Goal: Use online tool/utility: Utilize a website feature to perform a specific function

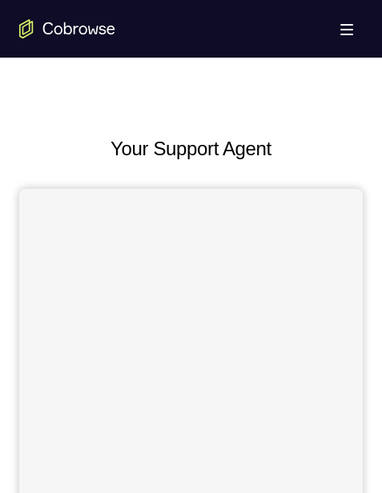
scroll to position [630, 0]
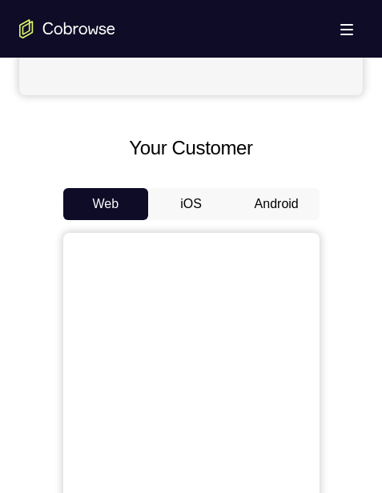
click at [291, 197] on button "Android" at bounding box center [277, 204] width 86 height 32
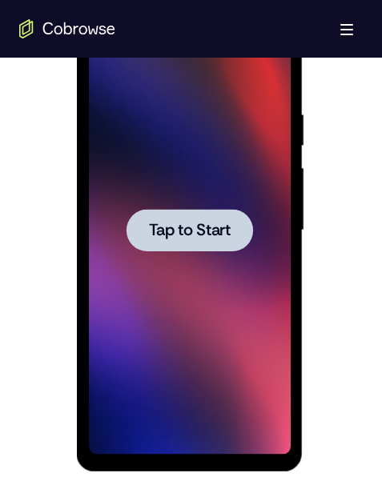
scroll to position [0, 0]
click at [212, 231] on span "Tap to Start" at bounding box center [190, 231] width 82 height 16
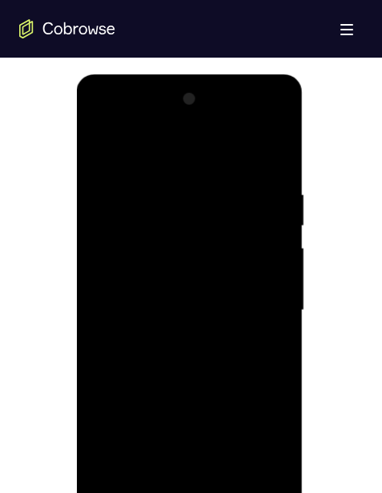
scroll to position [881, 0]
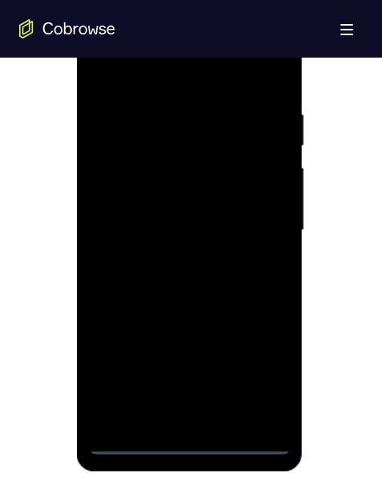
click at [191, 441] on div at bounding box center [190, 230] width 202 height 448
click at [254, 364] on div at bounding box center [190, 230] width 202 height 448
click at [183, 74] on div at bounding box center [190, 230] width 202 height 448
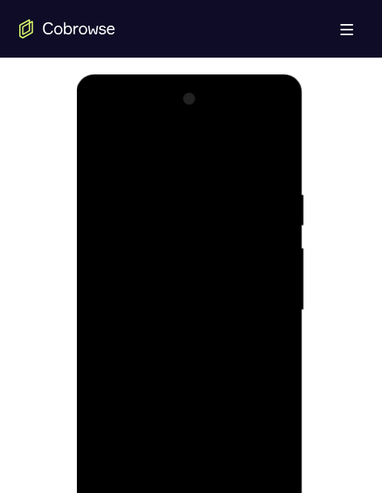
click at [263, 295] on div at bounding box center [190, 310] width 202 height 448
click at [171, 341] on div at bounding box center [190, 310] width 202 height 448
click at [199, 287] on div at bounding box center [190, 310] width 202 height 448
click at [178, 266] on div at bounding box center [190, 310] width 202 height 448
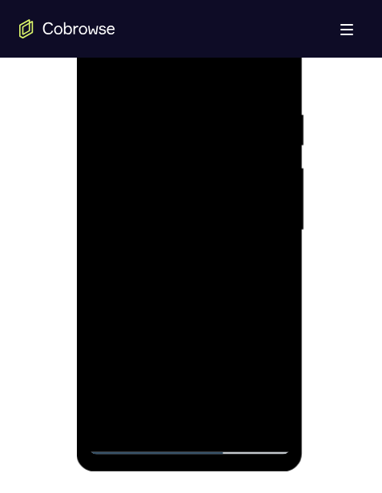
click at [171, 201] on div at bounding box center [190, 230] width 202 height 448
click at [218, 226] on div at bounding box center [190, 230] width 202 height 448
click at [230, 417] on div at bounding box center [190, 230] width 202 height 448
click at [193, 310] on div at bounding box center [190, 230] width 202 height 448
drag, startPoint x: 211, startPoint y: 372, endPoint x: 211, endPoint y: 303, distance: 68.9
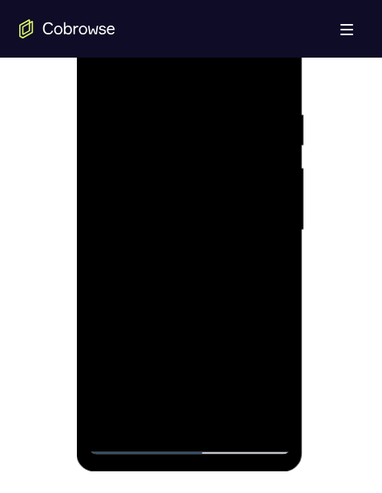
click at [211, 303] on div at bounding box center [190, 230] width 202 height 448
click at [171, 331] on div at bounding box center [190, 230] width 202 height 448
click at [163, 408] on div at bounding box center [190, 230] width 202 height 448
click at [279, 385] on div at bounding box center [190, 230] width 202 height 448
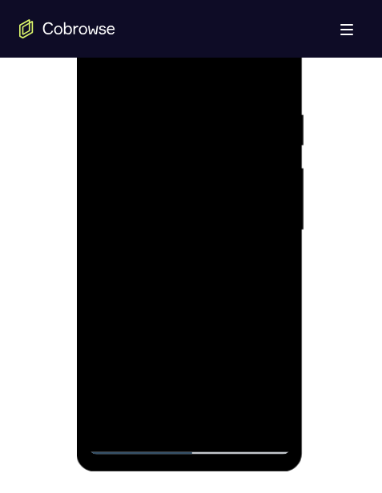
click at [262, 271] on div at bounding box center [190, 230] width 202 height 448
click at [266, 269] on div at bounding box center [190, 230] width 202 height 448
click at [99, 66] on div at bounding box center [190, 230] width 202 height 448
drag, startPoint x: 189, startPoint y: 319, endPoint x: 179, endPoint y: 211, distance: 108.5
click at [179, 211] on div at bounding box center [190, 230] width 202 height 448
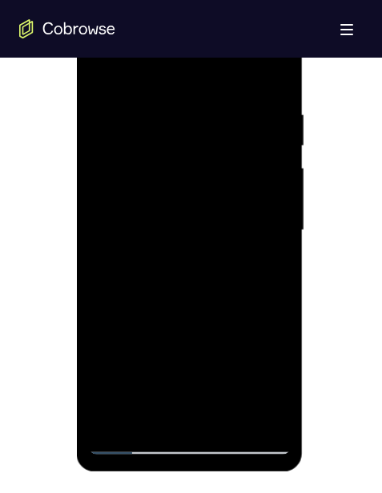
drag, startPoint x: 218, startPoint y: 315, endPoint x: 218, endPoint y: 271, distance: 44.0
click at [218, 271] on div at bounding box center [190, 230] width 202 height 448
drag, startPoint x: 227, startPoint y: 376, endPoint x: 222, endPoint y: 425, distance: 49.2
click at [222, 425] on div at bounding box center [190, 230] width 202 height 448
drag, startPoint x: 211, startPoint y: 298, endPoint x: 215, endPoint y: 368, distance: 70.6
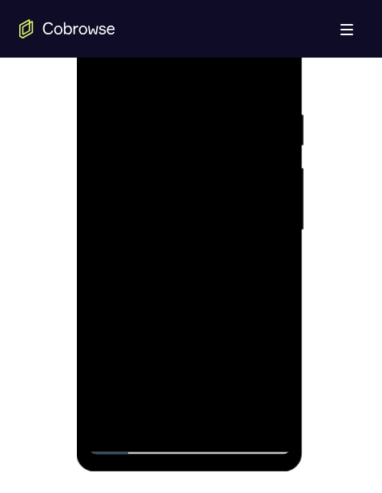
click at [215, 369] on div at bounding box center [190, 230] width 202 height 448
drag, startPoint x: 207, startPoint y: 279, endPoint x: 207, endPoint y: 380, distance: 100.9
click at [207, 380] on div at bounding box center [190, 230] width 202 height 448
click at [190, 327] on div at bounding box center [190, 230] width 202 height 448
drag, startPoint x: 265, startPoint y: 266, endPoint x: 109, endPoint y: 130, distance: 207.1
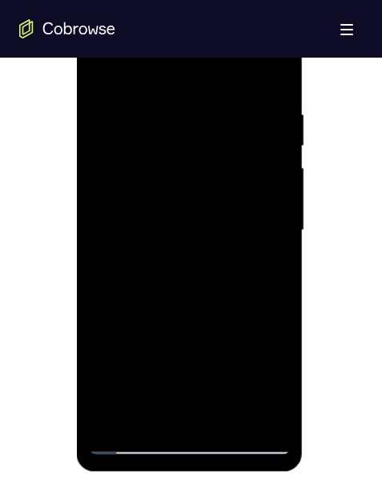
click at [265, 266] on div at bounding box center [190, 230] width 202 height 448
click at [100, 66] on div at bounding box center [190, 230] width 202 height 448
drag, startPoint x: 155, startPoint y: 350, endPoint x: 172, endPoint y: 174, distance: 177.0
click at [172, 174] on div at bounding box center [190, 230] width 202 height 448
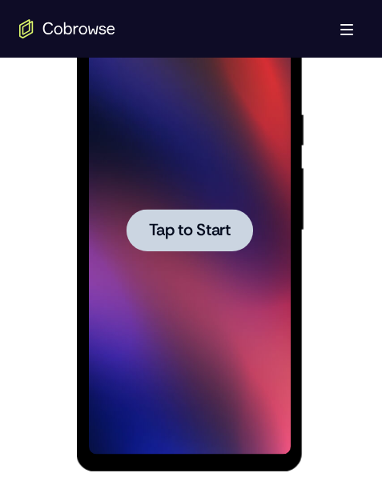
click at [165, 239] on span "Tap to Start" at bounding box center [190, 231] width 82 height 16
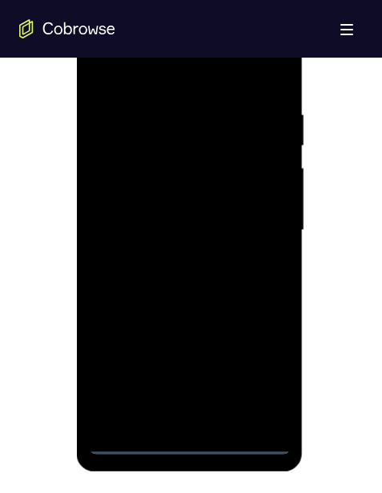
click at [189, 443] on div at bounding box center [190, 230] width 202 height 448
click at [191, 442] on div at bounding box center [190, 230] width 202 height 448
click at [256, 367] on div at bounding box center [190, 230] width 202 height 448
click at [257, 377] on div at bounding box center [190, 230] width 202 height 448
click at [247, 68] on div at bounding box center [190, 230] width 202 height 448
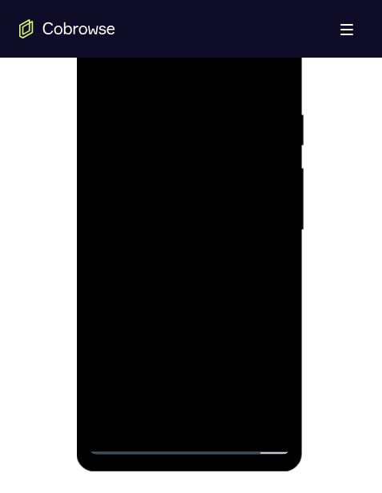
click at [258, 224] on div at bounding box center [190, 230] width 202 height 448
click at [255, 220] on div at bounding box center [190, 230] width 202 height 448
click at [170, 416] on div at bounding box center [190, 230] width 202 height 448
click at [176, 417] on div at bounding box center [190, 230] width 202 height 448
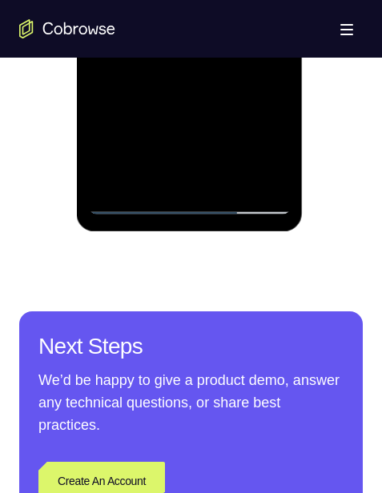
drag, startPoint x: 147, startPoint y: 75, endPoint x: 160, endPoint y: -10, distance: 86.8
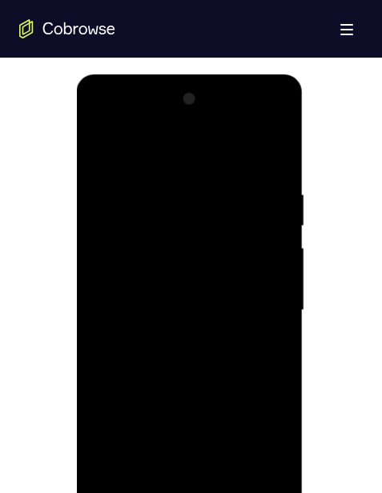
scroll to position [562, 0]
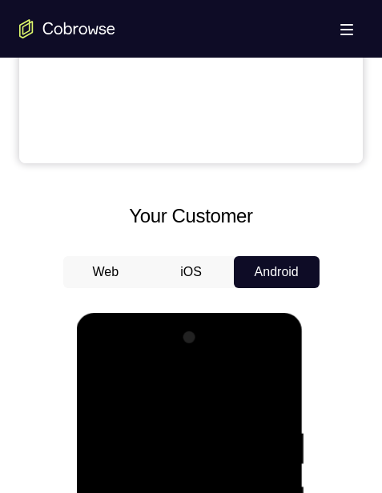
drag, startPoint x: 151, startPoint y: 564, endPoint x: 163, endPoint y: 700, distance: 136.7
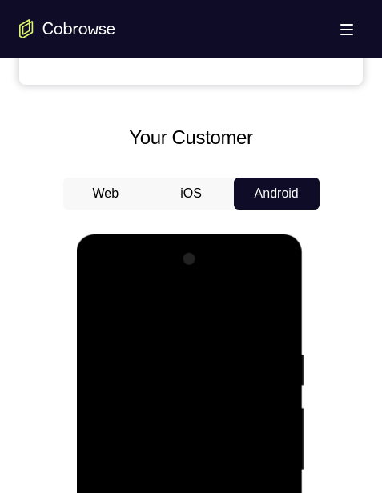
drag, startPoint x: 197, startPoint y: 307, endPoint x: 207, endPoint y: 468, distance: 161.2
click at [207, 468] on div at bounding box center [190, 471] width 202 height 448
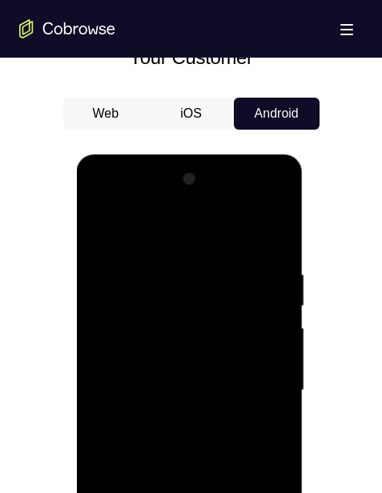
click at [100, 202] on div at bounding box center [190, 391] width 202 height 448
click at [256, 379] on div at bounding box center [190, 391] width 202 height 448
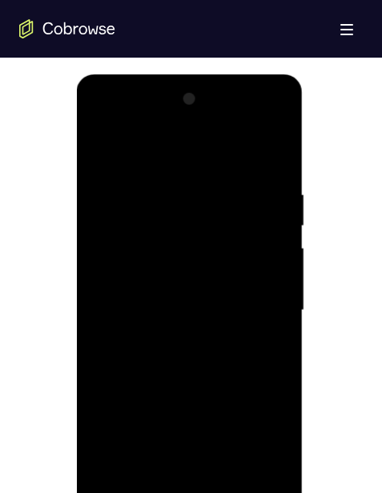
scroll to position [881, 0]
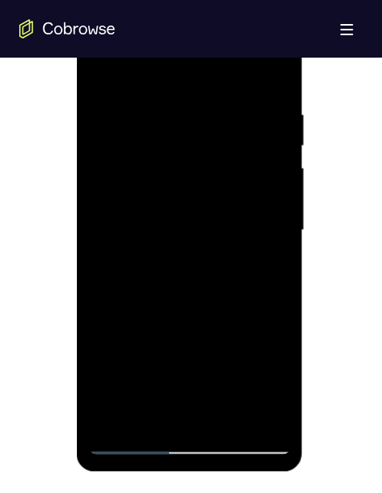
click at [173, 416] on div at bounding box center [190, 230] width 202 height 448
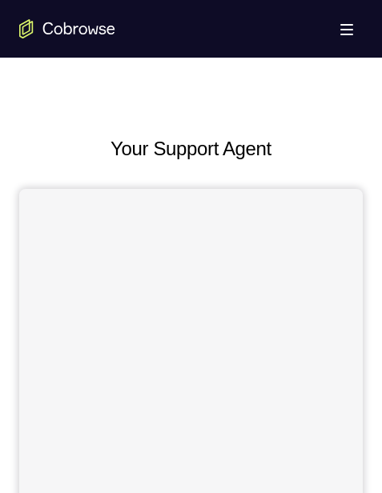
scroll to position [721, 0]
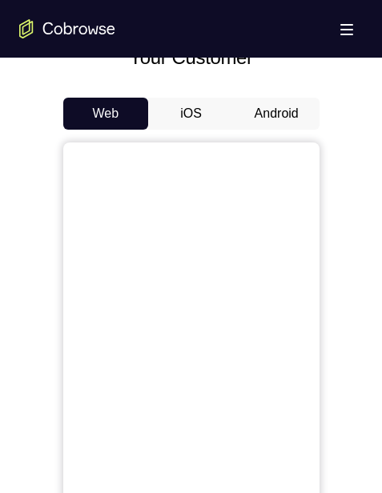
click at [279, 115] on button "Android" at bounding box center [277, 114] width 86 height 32
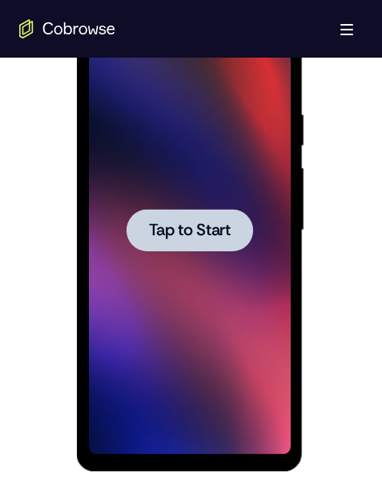
scroll to position [801, 0]
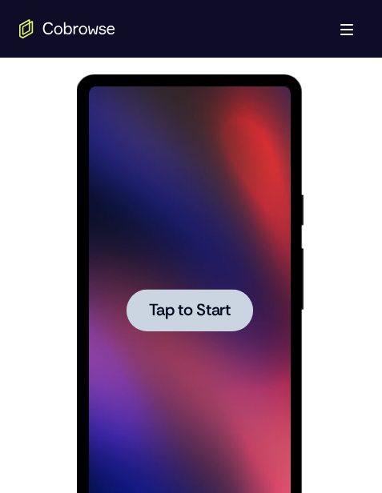
click at [231, 312] on span "Tap to Start" at bounding box center [190, 311] width 82 height 16
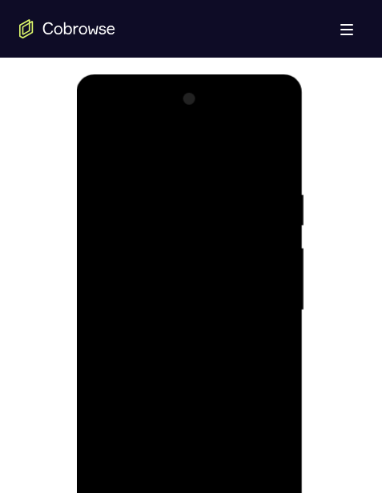
scroll to position [881, 0]
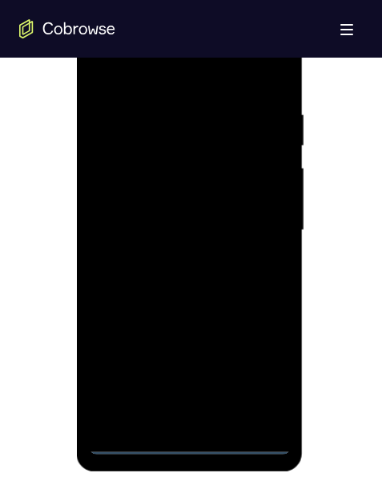
click at [188, 438] on div at bounding box center [190, 230] width 202 height 448
click at [263, 376] on div at bounding box center [190, 230] width 202 height 448
click at [180, 66] on div at bounding box center [190, 230] width 202 height 448
click at [253, 230] on div at bounding box center [190, 230] width 202 height 448
click at [173, 259] on div at bounding box center [190, 230] width 202 height 448
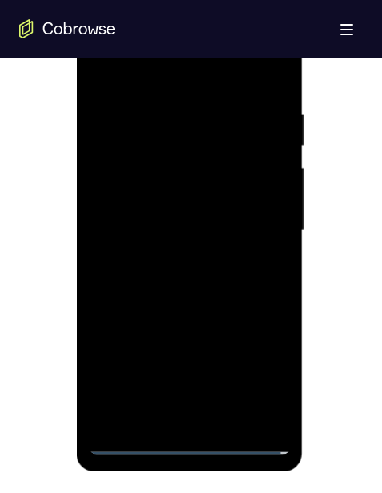
click at [188, 213] on div at bounding box center [190, 230] width 202 height 448
click at [192, 199] on div at bounding box center [190, 230] width 202 height 448
click at [201, 234] on div at bounding box center [190, 230] width 202 height 448
click at [209, 295] on div at bounding box center [190, 230] width 202 height 448
click at [99, 314] on div at bounding box center [190, 230] width 202 height 448
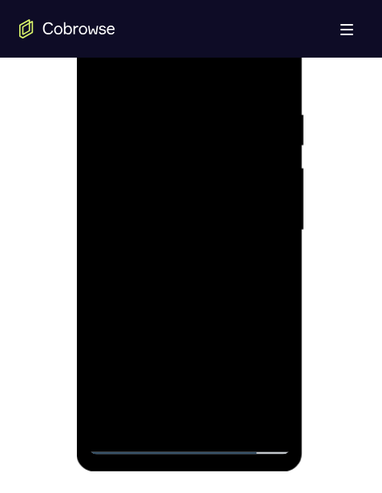
click at [277, 234] on div at bounding box center [190, 230] width 202 height 448
click at [231, 416] on div at bounding box center [190, 230] width 202 height 448
click at [194, 311] on div at bounding box center [190, 230] width 202 height 448
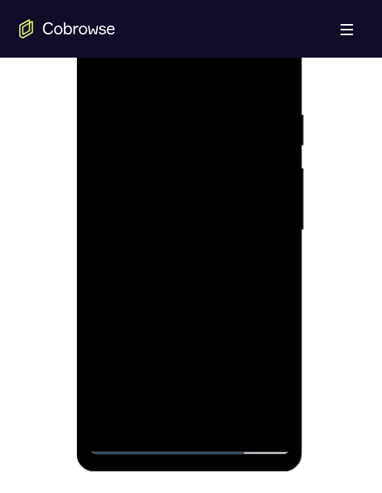
drag, startPoint x: 195, startPoint y: 385, endPoint x: 180, endPoint y: 268, distance: 117.8
click at [180, 268] on div at bounding box center [190, 230] width 202 height 448
click at [164, 247] on div at bounding box center [190, 230] width 202 height 448
drag, startPoint x: 263, startPoint y: 184, endPoint x: 263, endPoint y: 420, distance: 236.2
click at [263, 420] on div at bounding box center [190, 230] width 202 height 448
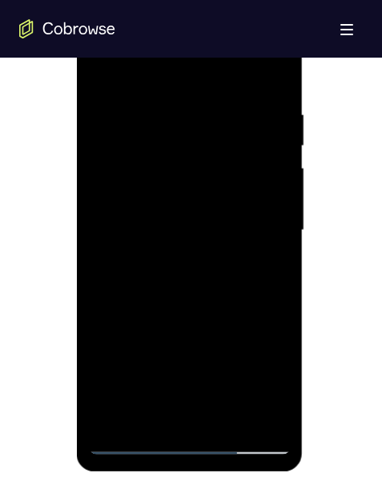
drag, startPoint x: 270, startPoint y: 151, endPoint x: 262, endPoint y: 336, distance: 185.1
click at [262, 336] on div at bounding box center [190, 230] width 202 height 448
click at [102, 70] on div at bounding box center [190, 230] width 202 height 448
drag, startPoint x: 176, startPoint y: 243, endPoint x: 366, endPoint y: 6, distance: 304.2
click at [177, 243] on div at bounding box center [190, 230] width 202 height 448
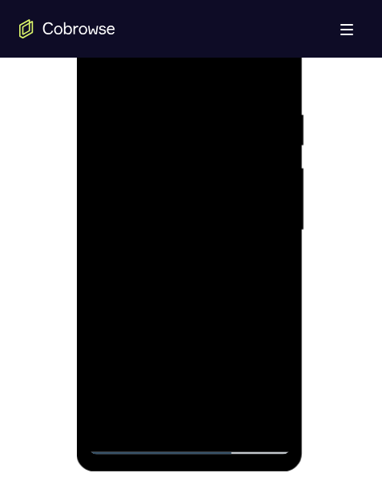
click at [101, 71] on div at bounding box center [190, 230] width 202 height 448
drag, startPoint x: 171, startPoint y: 330, endPoint x: 170, endPoint y: 239, distance: 91.3
click at [170, 239] on div at bounding box center [190, 230] width 202 height 448
drag, startPoint x: 179, startPoint y: 382, endPoint x: 179, endPoint y: 219, distance: 163.3
click at [179, 219] on div at bounding box center [190, 230] width 202 height 448
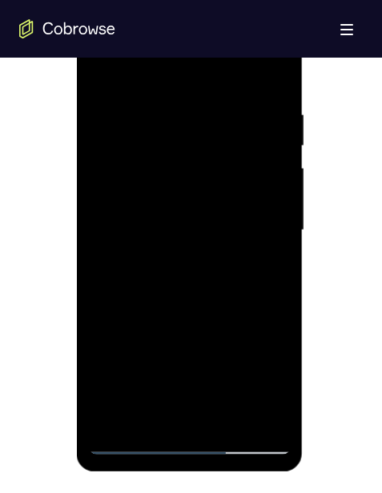
drag, startPoint x: 170, startPoint y: 379, endPoint x: 189, endPoint y: 231, distance: 149.4
click at [189, 231] on div at bounding box center [190, 230] width 202 height 448
drag, startPoint x: 179, startPoint y: 365, endPoint x: 197, endPoint y: 236, distance: 130.2
click at [197, 236] on div at bounding box center [190, 230] width 202 height 448
drag, startPoint x: 192, startPoint y: 407, endPoint x: 193, endPoint y: 287, distance: 120.1
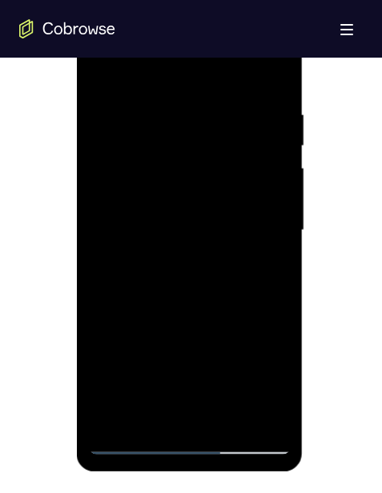
click at [193, 287] on div at bounding box center [190, 230] width 202 height 448
click at [194, 282] on div at bounding box center [190, 230] width 202 height 448
